Goal: Navigation & Orientation: Go to known website

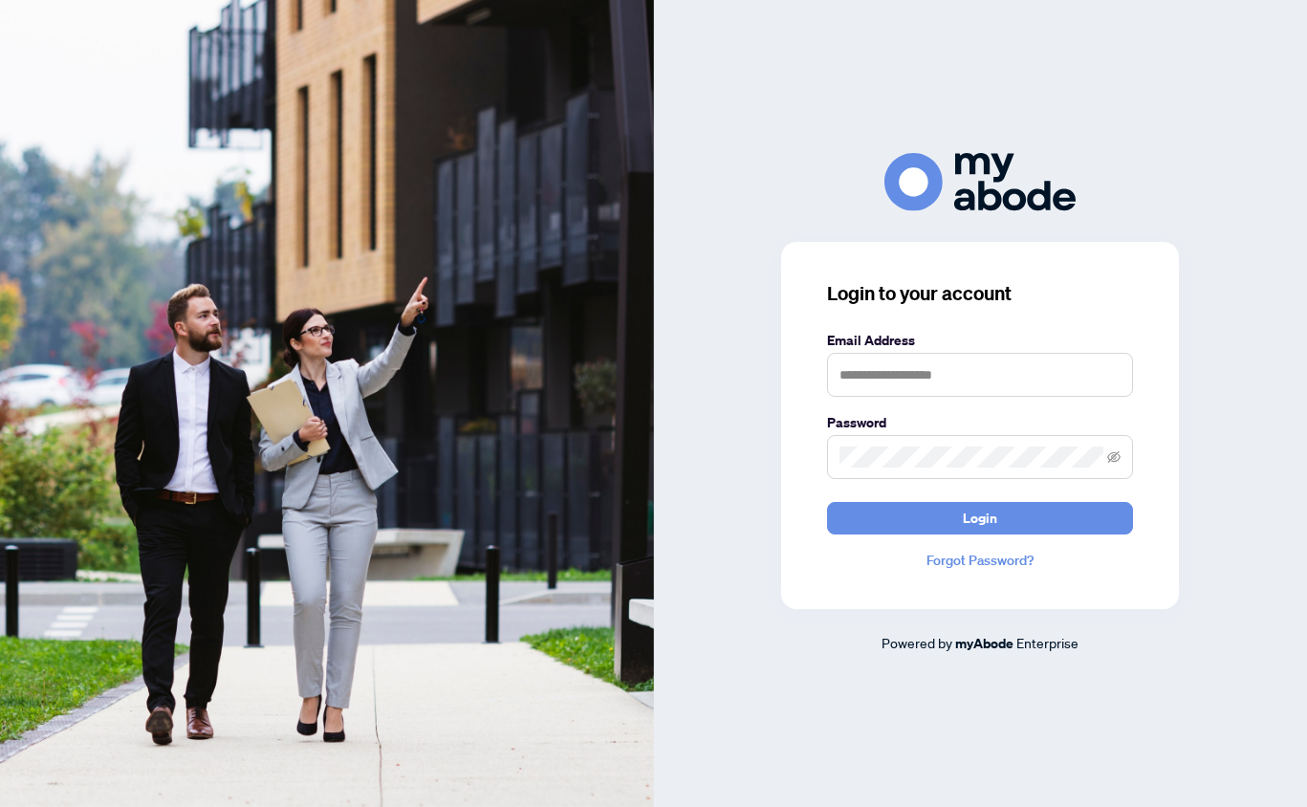
scroll to position [376, 0]
click at [827, 353] on div at bounding box center [827, 353] width 0 height 0
type input "**********"
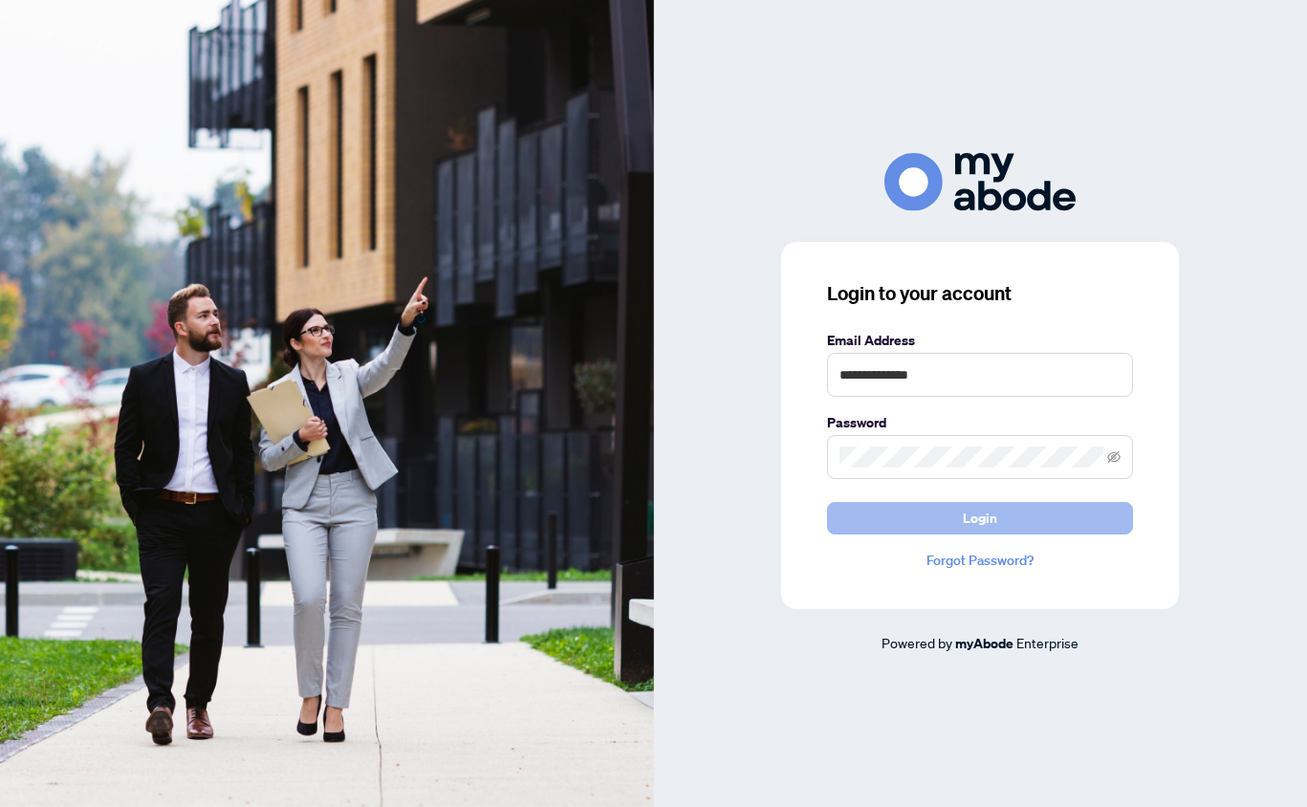
click at [900, 518] on button "Login" at bounding box center [980, 518] width 306 height 33
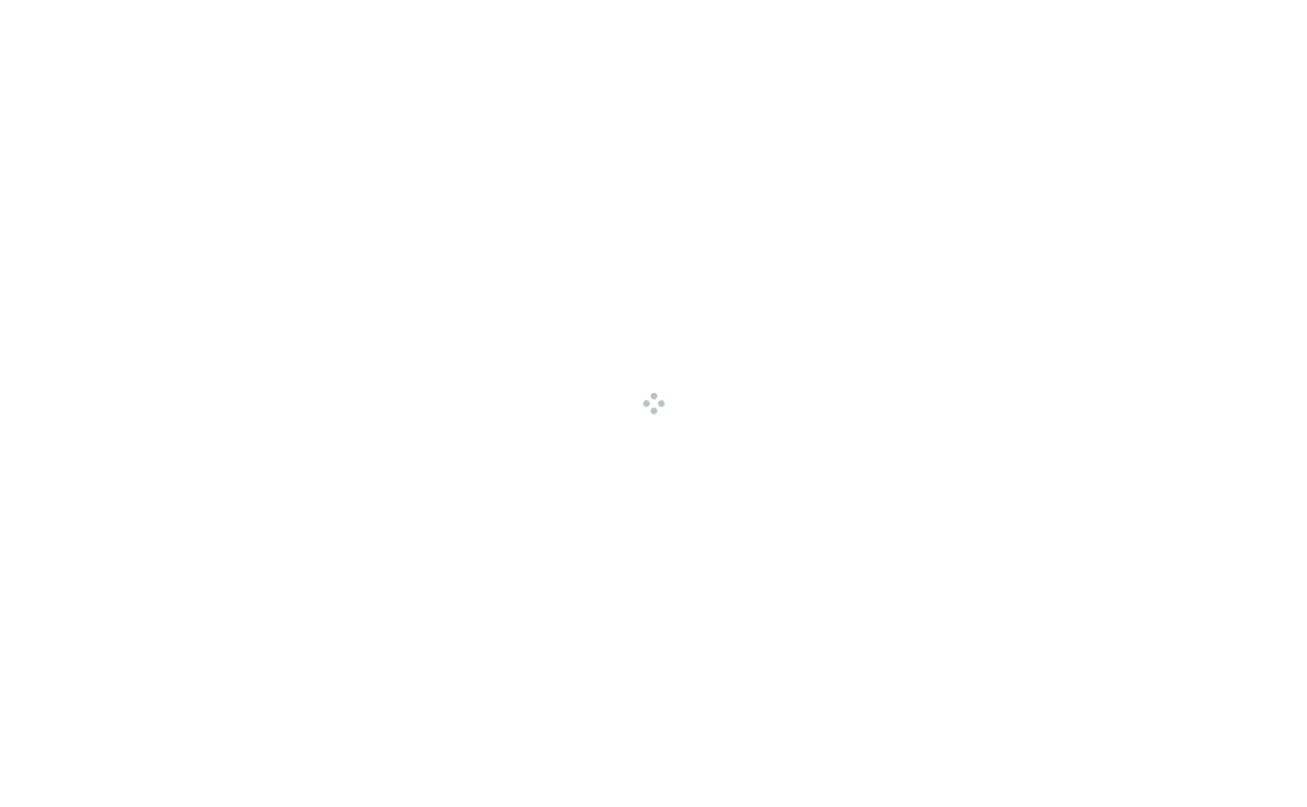
scroll to position [376, 0]
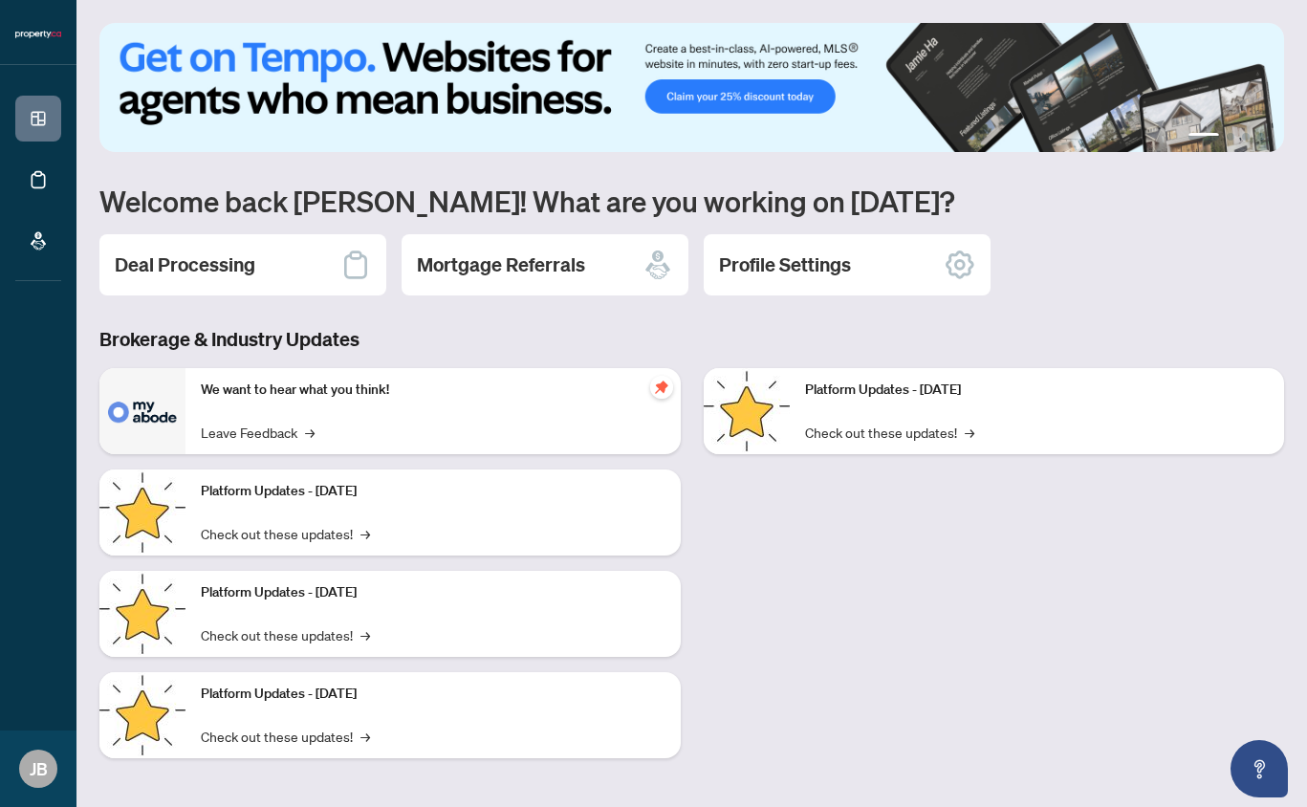
scroll to position [3, 0]
